Goal: Find contact information: Find contact information

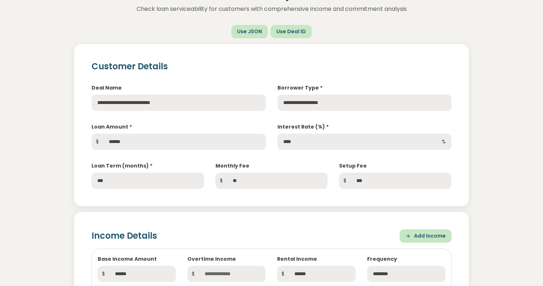
scroll to position [68, 0]
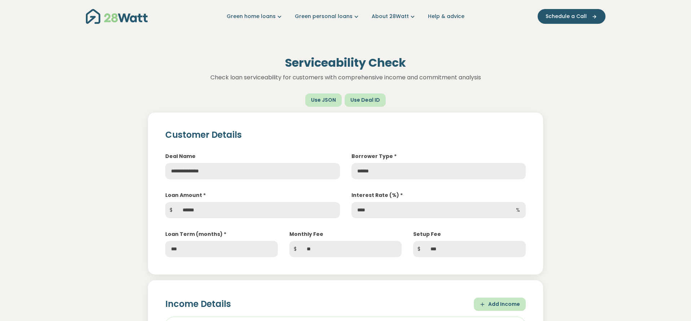
scroll to position [983, 0]
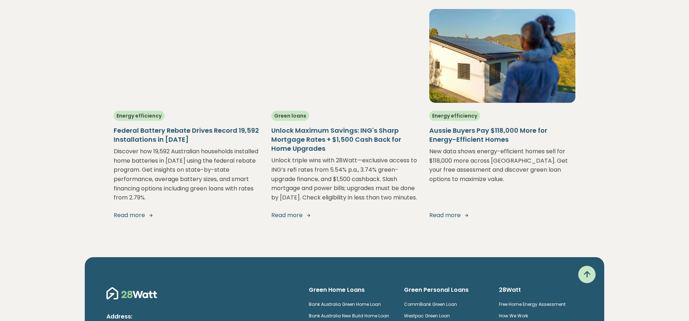
scroll to position [1431, 0]
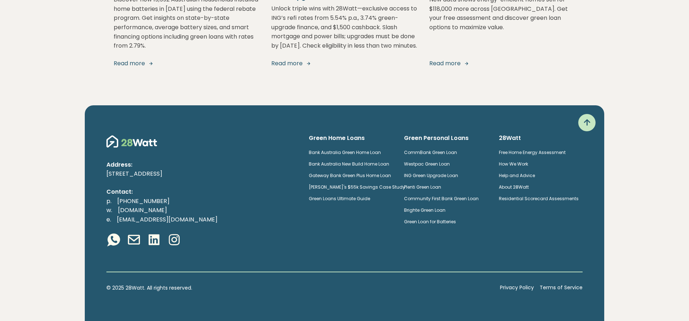
click at [173, 199] on p "p. [PHONE_NUMBER] w. [DOMAIN_NAME] e. [EMAIL_ADDRESS][DOMAIN_NAME]" at bounding box center [201, 211] width 191 height 28
drag, startPoint x: 174, startPoint y: 201, endPoint x: 118, endPoint y: 202, distance: 56.6
click at [118, 202] on p "p. (02) 5850 4897 w. 28watt.com.au e. hello@28watt.com.au" at bounding box center [201, 211] width 191 height 28
copy link "[PHONE_NUMBER]"
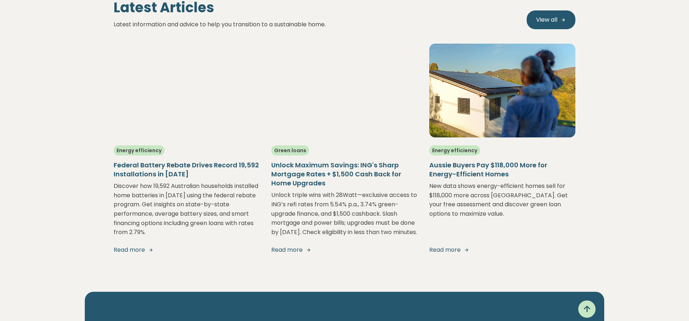
scroll to position [1431, 0]
